Goal: Information Seeking & Learning: Check status

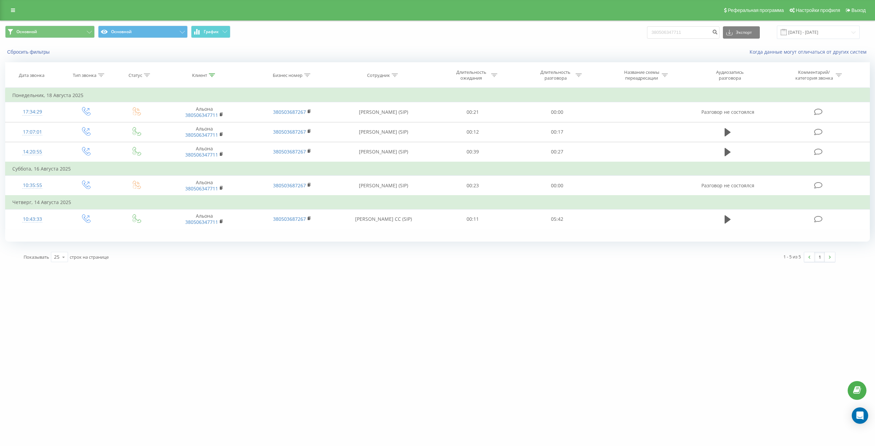
click at [310, 378] on div "goiteens.com 380506347711 Проекты goiteens.com Дашборд Центр обращений Журнал з…" at bounding box center [437, 223] width 875 height 446
click at [701, 23] on div "Основной Основной График 380506347711 Экспорт .csv .xls .xlsx 18.05.2025 - 18.0…" at bounding box center [437, 32] width 875 height 23
click at [676, 34] on input "380506347711" at bounding box center [683, 32] width 72 height 12
paste input "665640430"
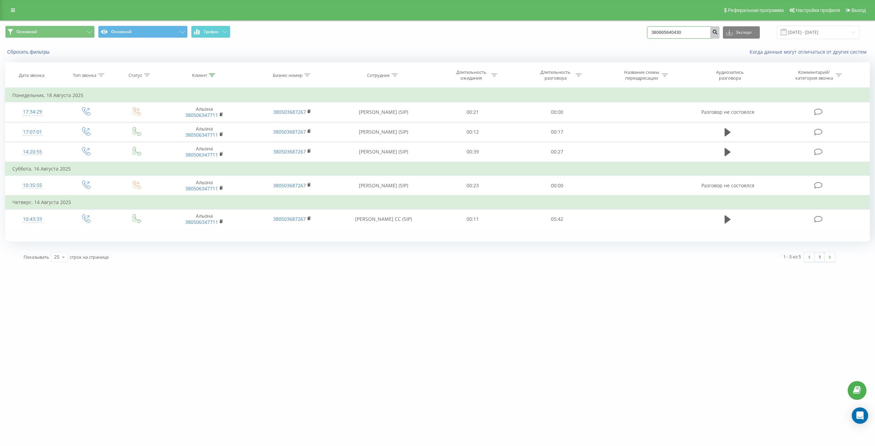
type input "380665640430"
click at [719, 32] on button "submit" at bounding box center [715, 32] width 9 height 12
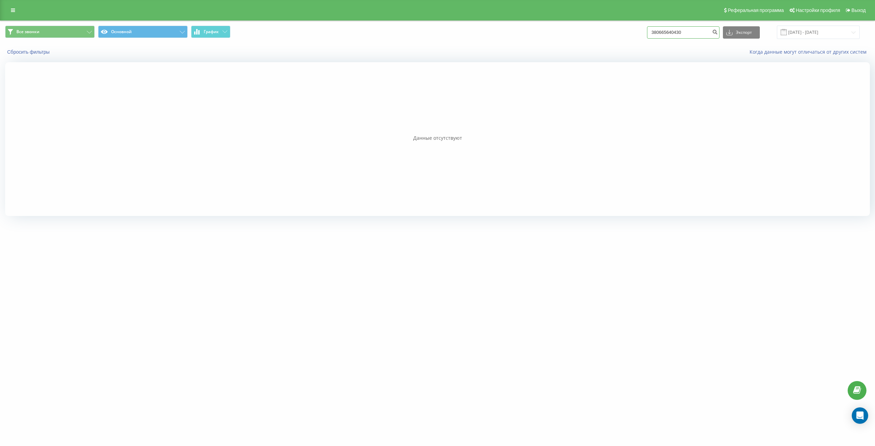
click at [667, 37] on input "380665640430" at bounding box center [683, 32] width 72 height 12
click at [666, 36] on input "380665640430" at bounding box center [683, 32] width 72 height 12
paste input
type input "380665640430"
click at [822, 33] on input "[DATE] - [DATE]" at bounding box center [818, 32] width 83 height 13
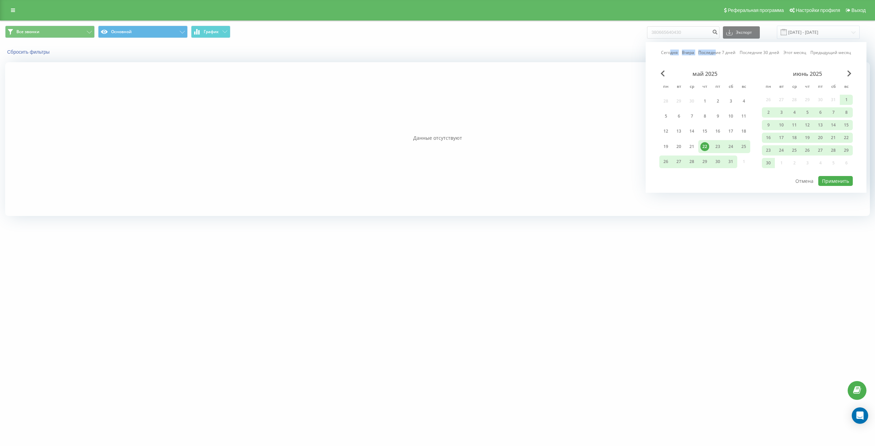
drag, startPoint x: 672, startPoint y: 51, endPoint x: 720, endPoint y: 52, distance: 47.6
click at [719, 52] on div "Сегодня Вчера Последние 7 дней Последние 30 дней Этот месяц Предыдущий месяц" at bounding box center [756, 52] width 190 height 7
click at [720, 52] on link "Последние 7 дней" at bounding box center [717, 52] width 37 height 6
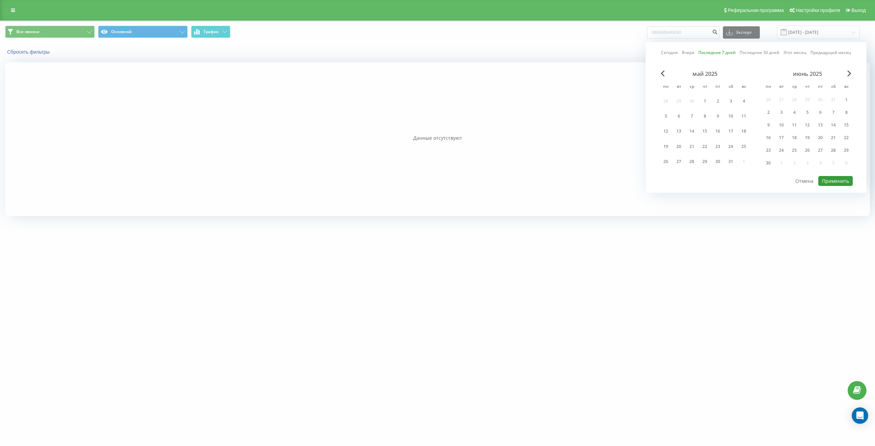
click at [835, 182] on button "Применить" at bounding box center [836, 181] width 35 height 10
type input "[DATE] - [DATE]"
